Goal: Complete application form: Complete application form

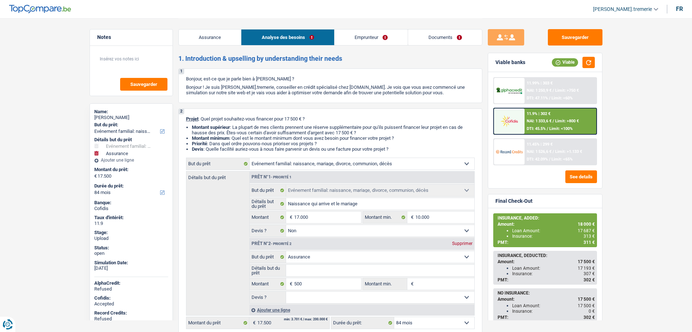
select select "familyEvent"
select select "insurance"
select select "84"
select select "familyEvent"
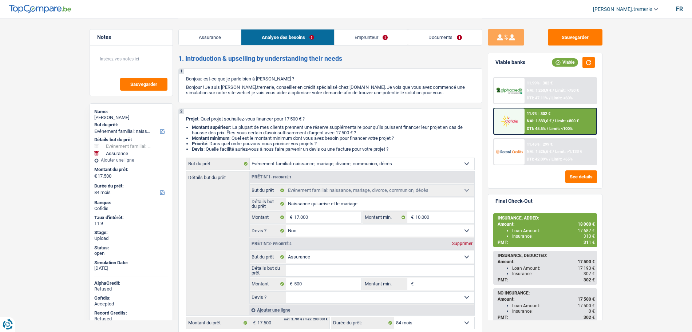
select select "familyEvent"
select select "false"
select select "insurance"
select select "84"
select select "worker"
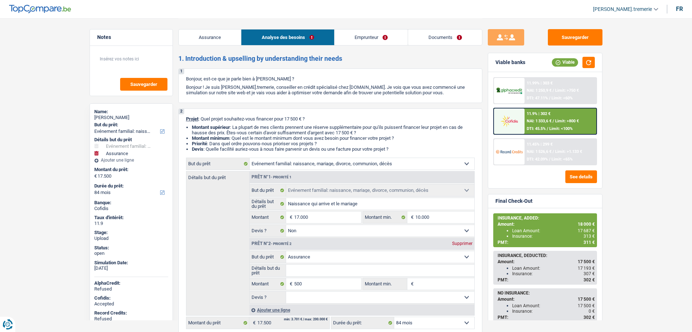
select select "netSalary"
select select "mealVouchers"
select select "familyAllowances"
select select "rents"
select select "carLoan"
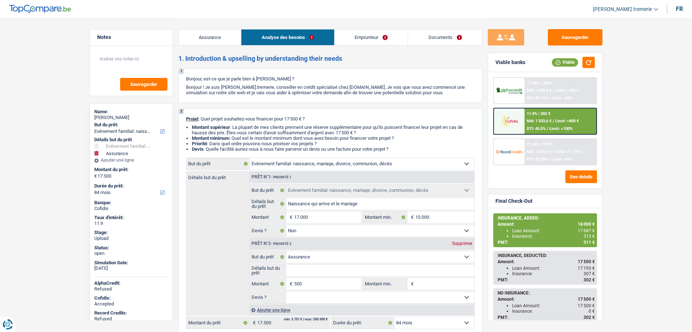
select select "96"
select select "familyEvent"
select select "false"
select select "insurance"
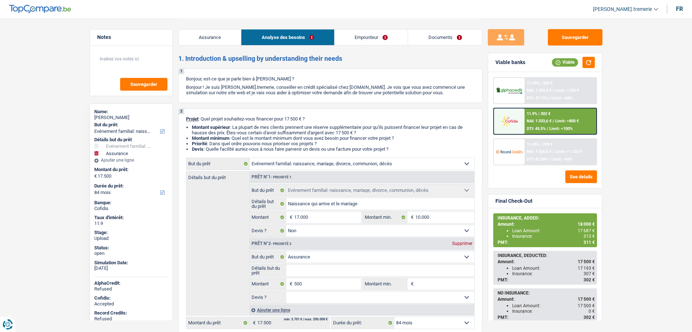
select select "84"
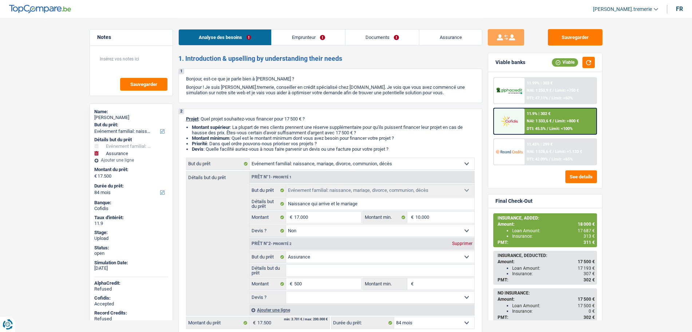
select select "familyEvent"
select select "insurance"
select select "84"
select select "familyEvent"
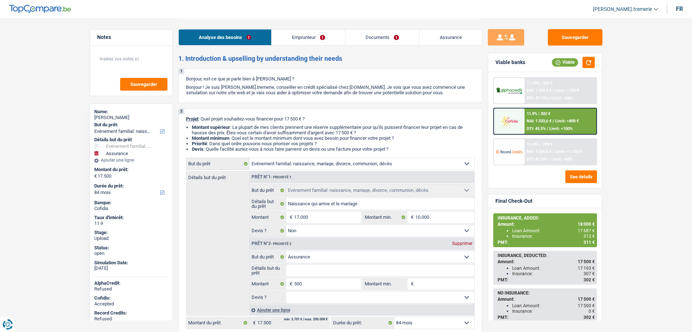
select select "familyEvent"
select select "false"
select select "insurance"
select select "84"
select select "worker"
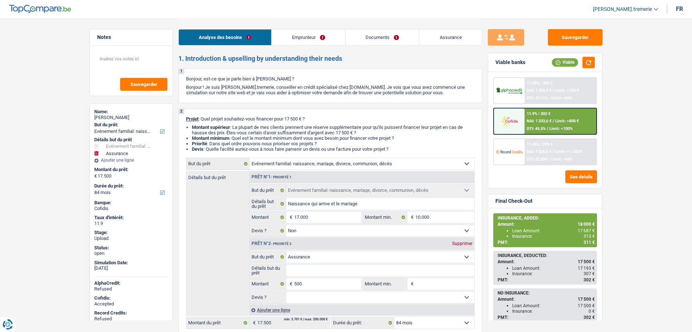
select select "netSalary"
select select "mealVouchers"
select select "familyAllowances"
select select "rents"
select select "carLoan"
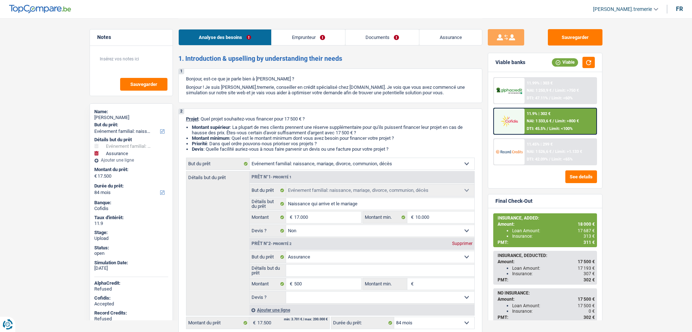
select select "96"
select select "familyEvent"
select select "false"
select select "insurance"
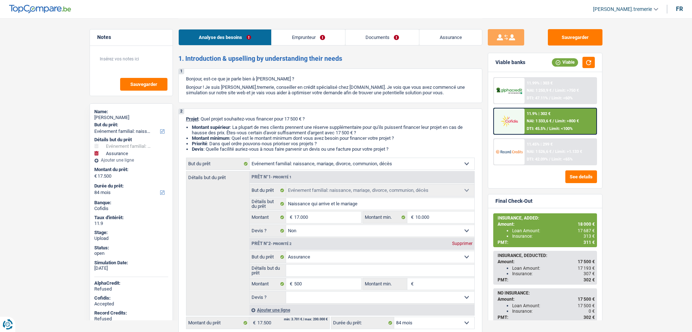
select select "84"
click at [541, 122] on span "NAI: 1 333,6 €" at bounding box center [539, 121] width 25 height 5
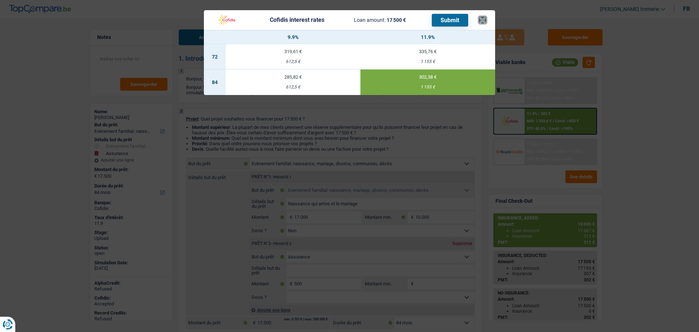
click at [481, 19] on button "×" at bounding box center [483, 19] width 8 height 7
